Goal: Use online tool/utility: Utilize a website feature to perform a specific function

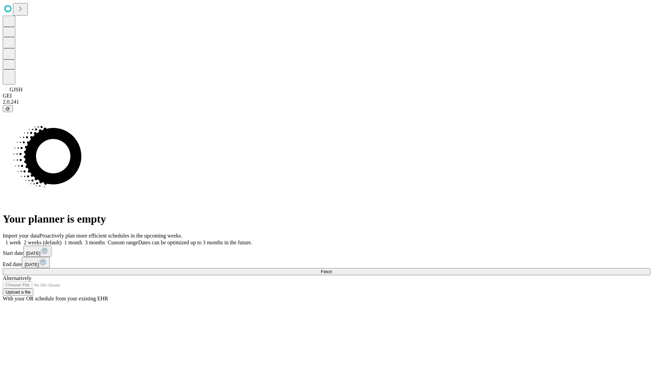
click at [332, 269] on span "Fetch" at bounding box center [326, 271] width 11 height 5
